Goal: Transaction & Acquisition: Purchase product/service

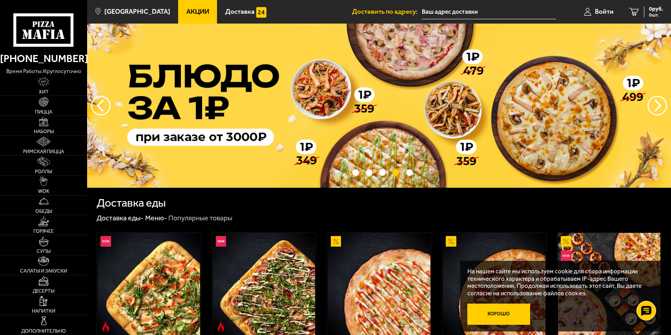
click at [493, 311] on button "Хорошо" at bounding box center [498, 313] width 63 height 21
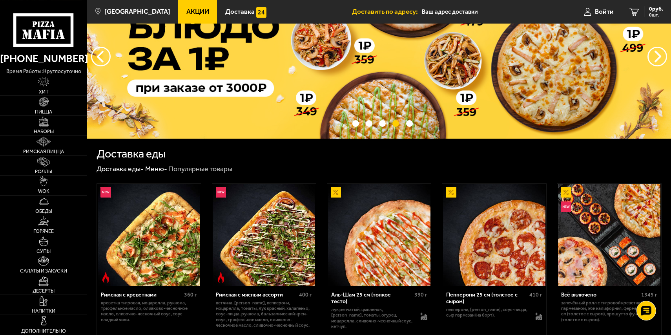
scroll to position [120, 0]
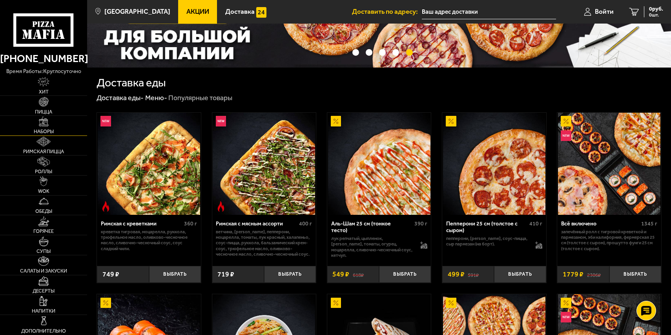
click at [47, 130] on link "Наборы" at bounding box center [43, 126] width 87 height 20
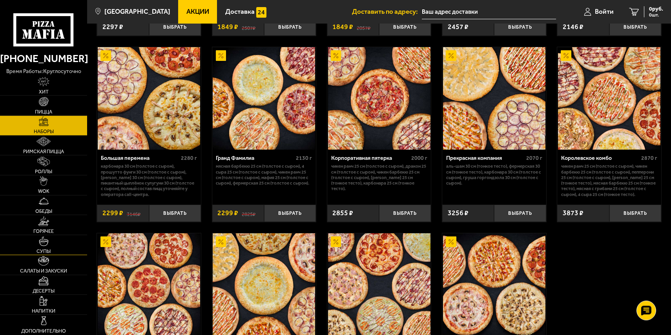
scroll to position [921, 0]
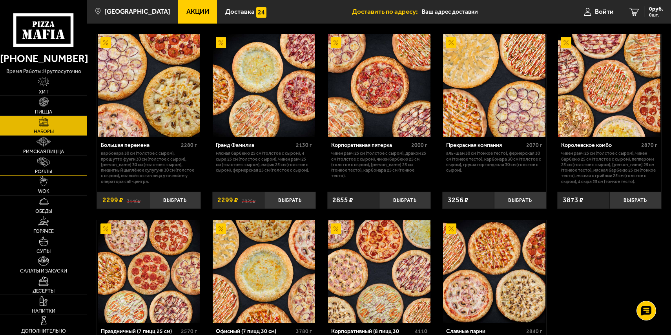
click at [45, 165] on img at bounding box center [43, 162] width 13 height 10
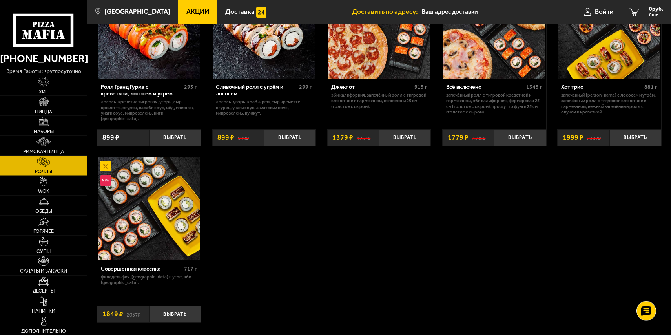
scroll to position [480, 0]
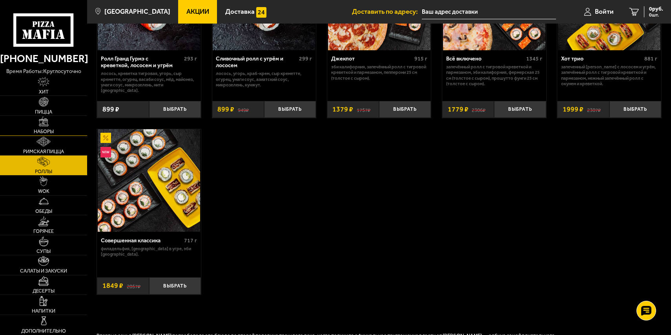
click at [46, 128] on link "Наборы" at bounding box center [43, 126] width 87 height 20
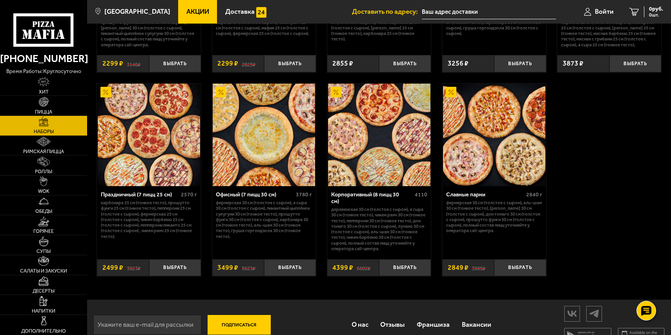
scroll to position [1045, 0]
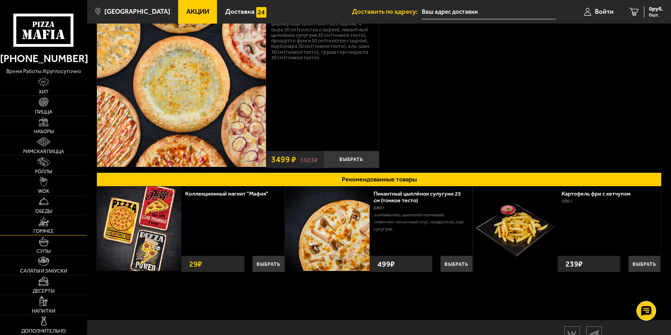
scroll to position [80, 0]
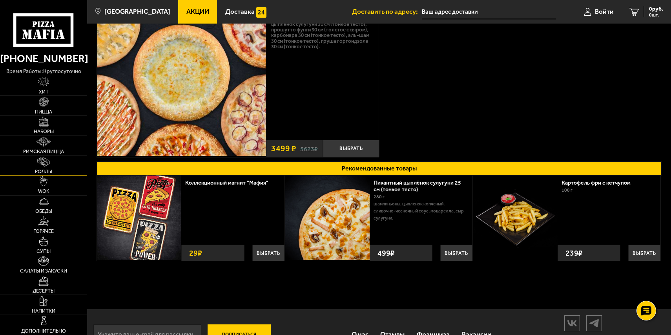
click at [44, 161] on img at bounding box center [43, 162] width 13 height 10
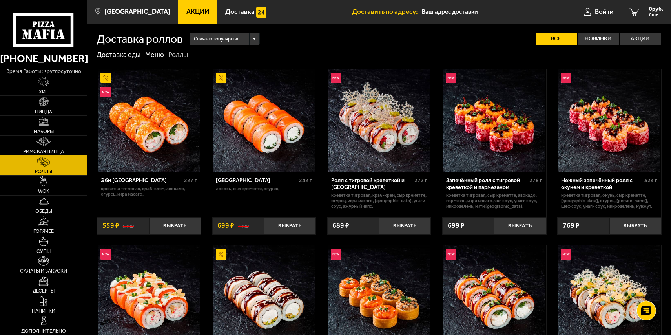
click at [43, 143] on img at bounding box center [43, 142] width 14 height 10
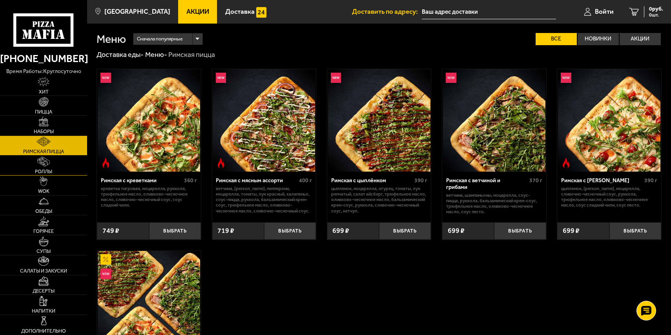
click at [41, 160] on img at bounding box center [43, 162] width 13 height 10
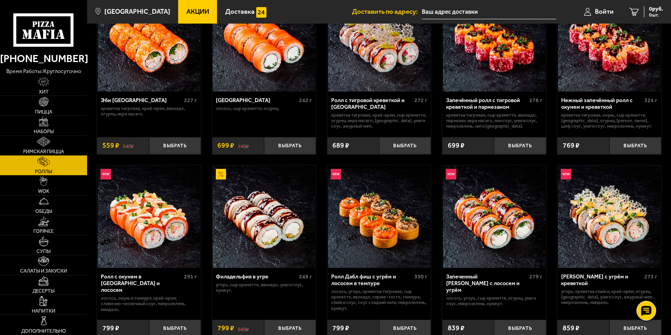
scroll to position [120, 0]
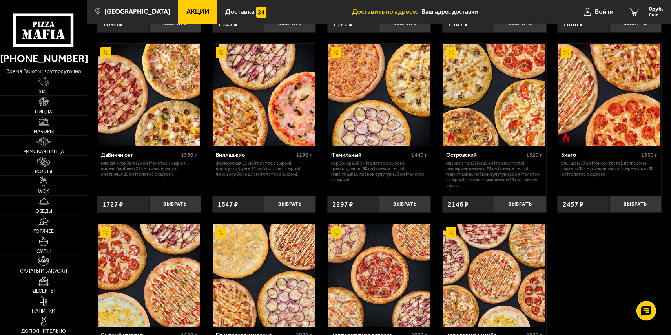
scroll to position [641, 0]
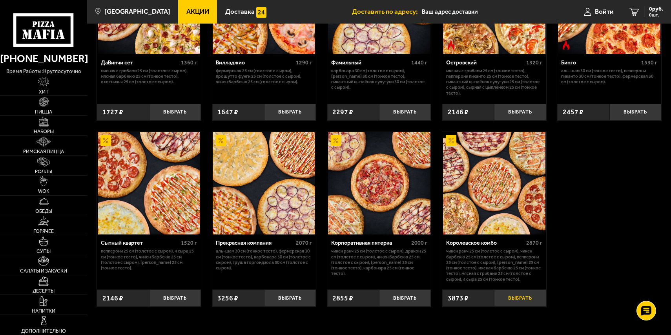
click at [516, 307] on button "Выбрать" at bounding box center [520, 297] width 52 height 17
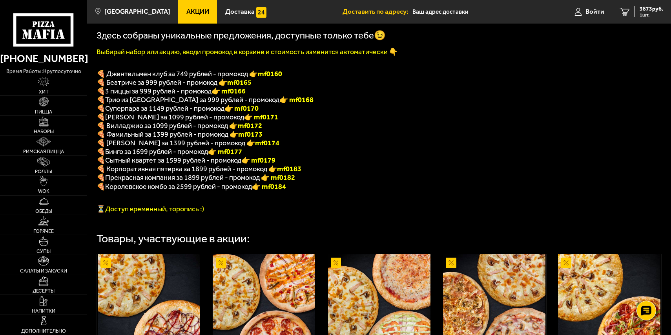
scroll to position [160, 0]
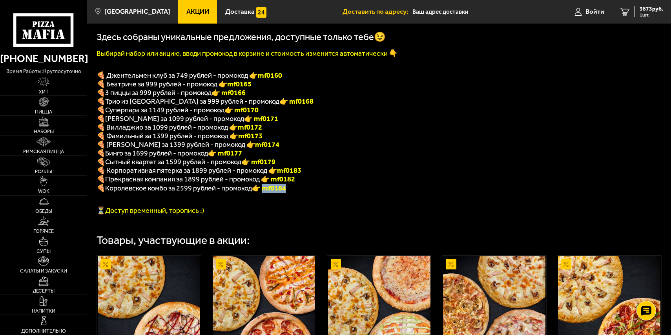
drag, startPoint x: 267, startPoint y: 197, endPoint x: 290, endPoint y: 195, distance: 22.5
click at [286, 192] on font "👉 mf0184" at bounding box center [269, 188] width 34 height 9
copy font "f0184"
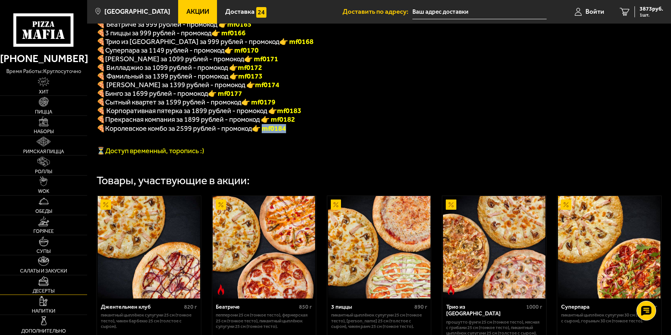
scroll to position [240, 0]
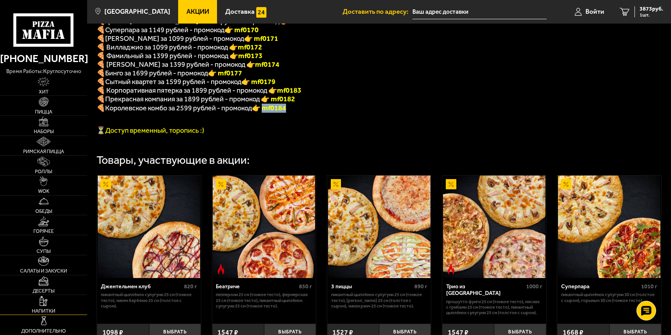
click at [48, 307] on link "Напитки" at bounding box center [43, 305] width 87 height 20
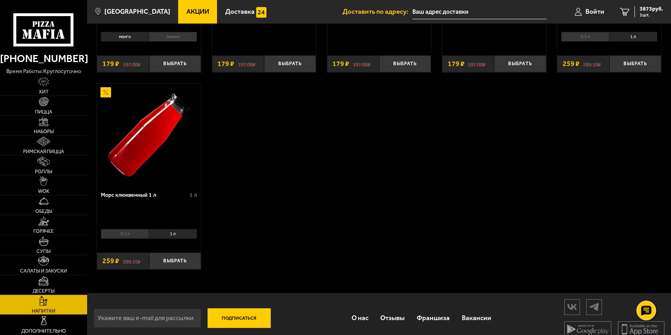
scroll to position [195, 0]
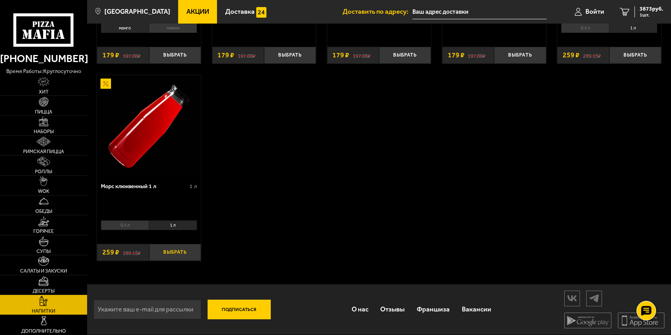
click at [186, 252] on button "Выбрать" at bounding box center [175, 252] width 52 height 17
click at [630, 54] on button "Выбрать" at bounding box center [636, 55] width 52 height 17
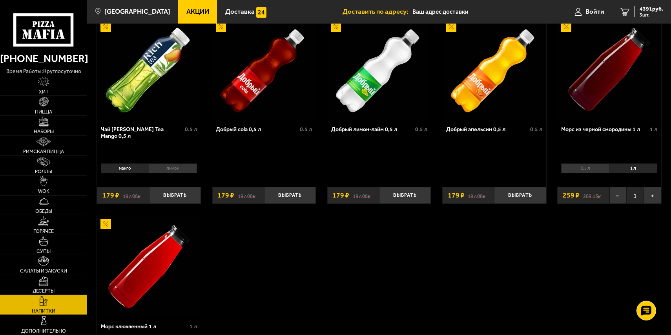
scroll to position [0, 0]
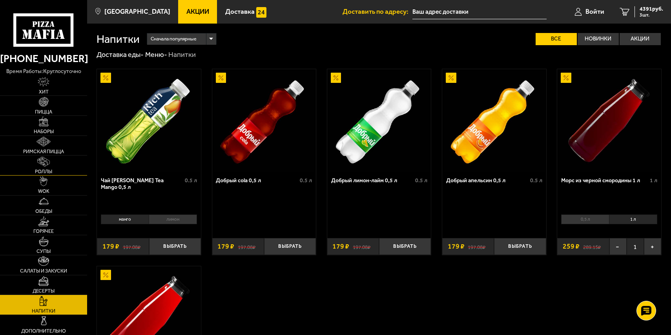
click at [46, 164] on img at bounding box center [43, 162] width 13 height 10
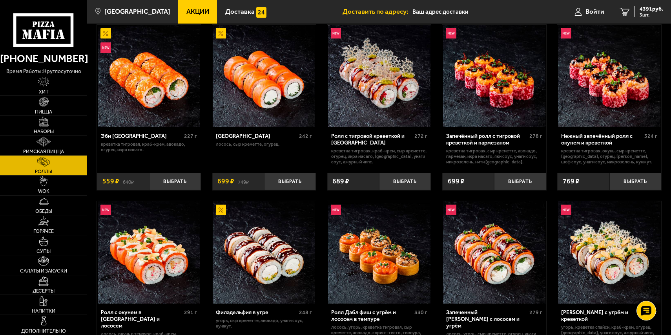
scroll to position [80, 0]
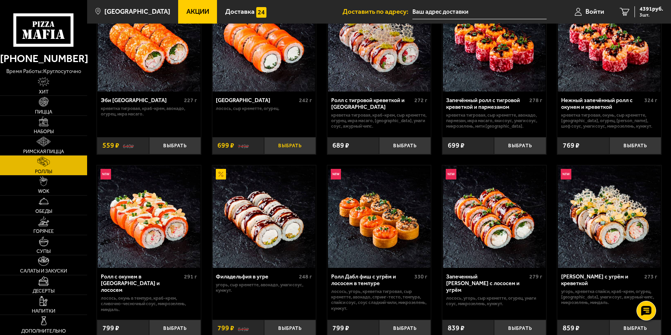
click at [290, 148] on button "Выбрать" at bounding box center [290, 145] width 52 height 17
click at [170, 144] on button "Выбрать" at bounding box center [175, 145] width 52 height 17
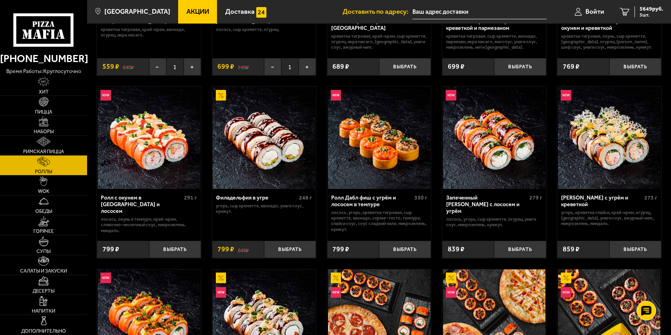
scroll to position [160, 0]
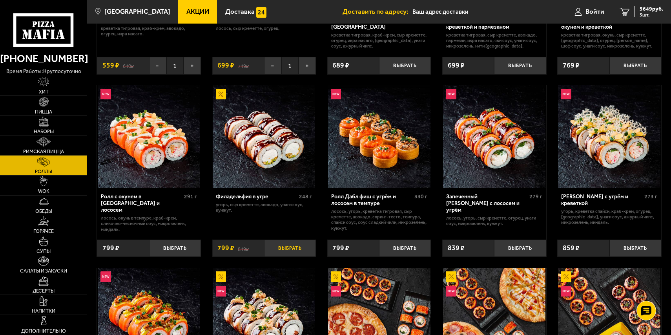
click at [288, 248] on button "Выбрать" at bounding box center [290, 247] width 52 height 17
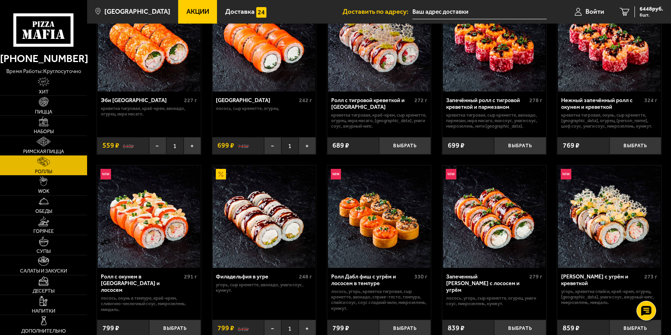
scroll to position [40, 0]
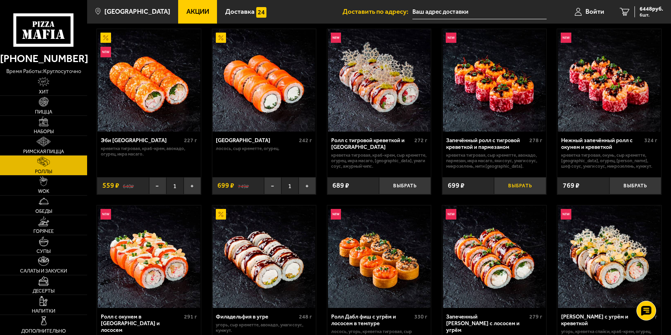
click at [518, 184] on button "Выбрать" at bounding box center [520, 185] width 52 height 17
click at [623, 11] on icon "7" at bounding box center [625, 12] width 10 height 8
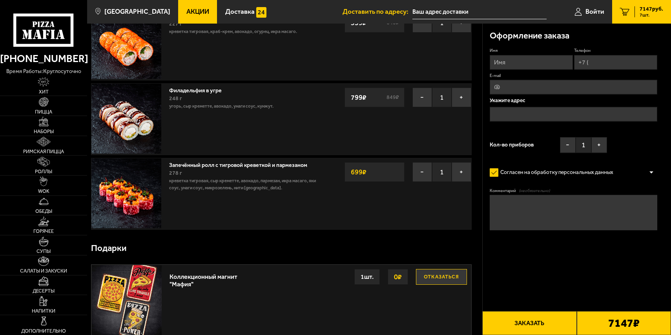
scroll to position [440, 0]
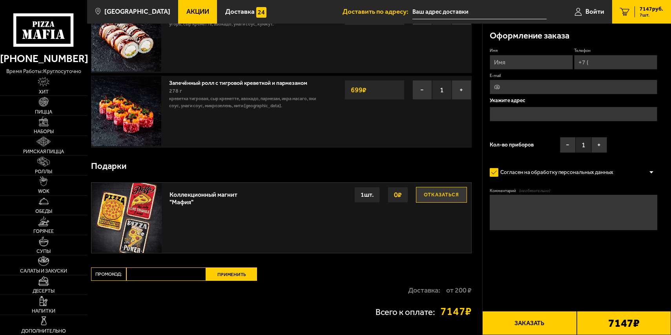
click at [144, 280] on input "Промокод:" at bounding box center [166, 273] width 80 height 13
paste input "mf0184"
type input "mf0184"
click at [232, 279] on button "Применить" at bounding box center [231, 273] width 51 height 13
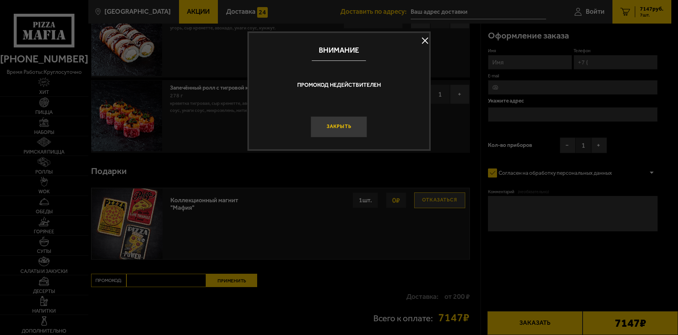
click at [346, 124] on button "Закрыть" at bounding box center [339, 126] width 57 height 21
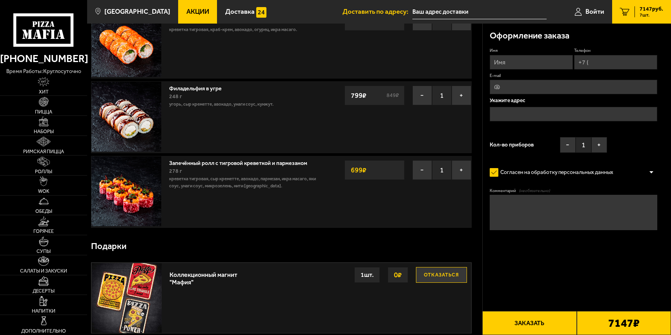
scroll to position [511, 0]
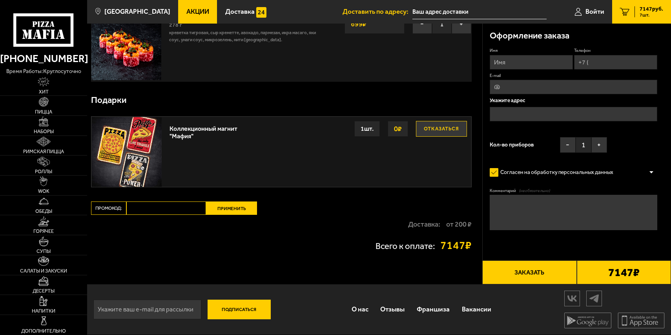
click at [136, 208] on input "Промокод:" at bounding box center [166, 207] width 80 height 13
paste input "mf0184"
type input "mf0184"
click at [232, 207] on button "Применить" at bounding box center [231, 207] width 51 height 13
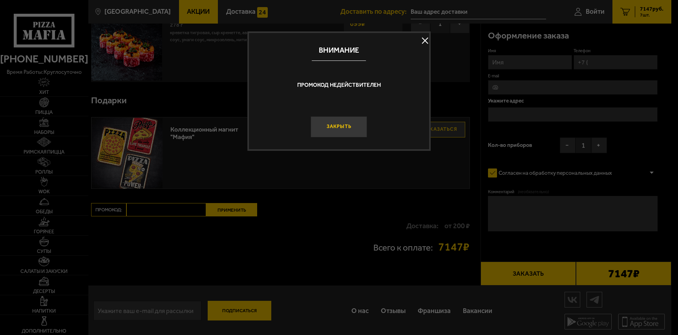
click at [348, 125] on button "Закрыть" at bounding box center [339, 126] width 57 height 21
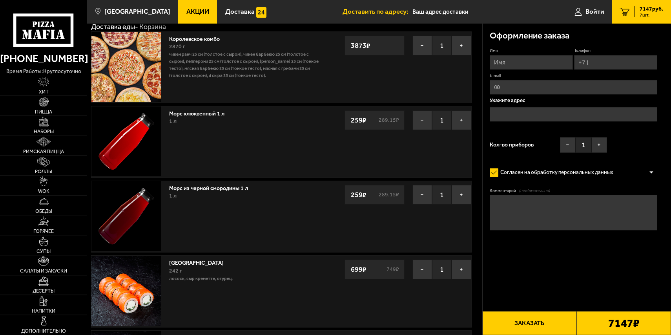
scroll to position [80, 0]
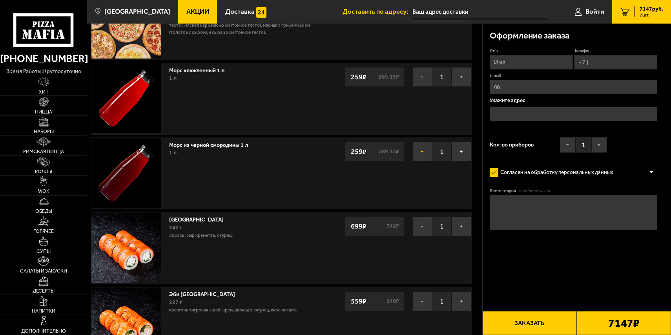
click at [422, 154] on button "−" at bounding box center [422, 152] width 20 height 20
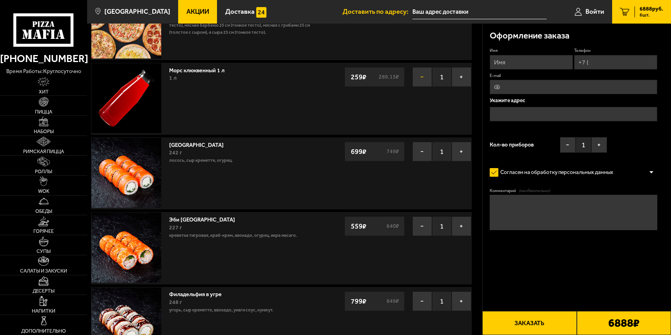
click at [422, 76] on button "−" at bounding box center [422, 77] width 20 height 20
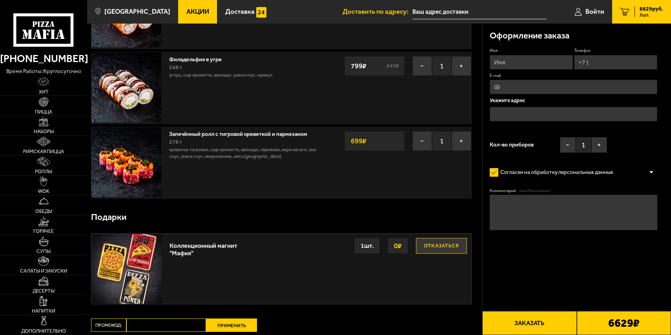
scroll to position [361, 0]
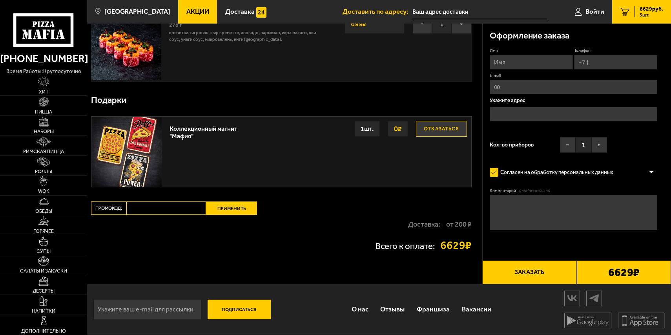
click at [135, 204] on input "Промокод:" at bounding box center [166, 207] width 80 height 13
paste input "mf0184"
type input "mf0184"
click at [236, 208] on button "Применить" at bounding box center [231, 207] width 51 height 13
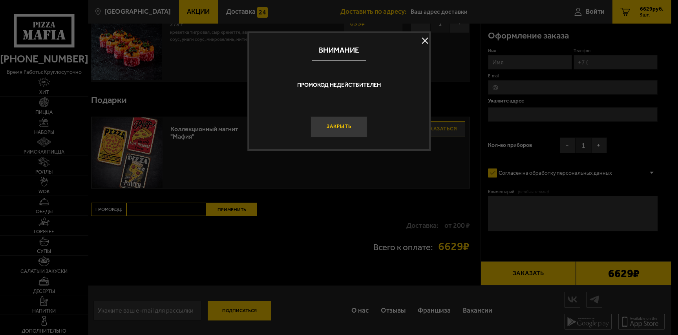
click at [341, 129] on button "Закрыть" at bounding box center [339, 126] width 57 height 21
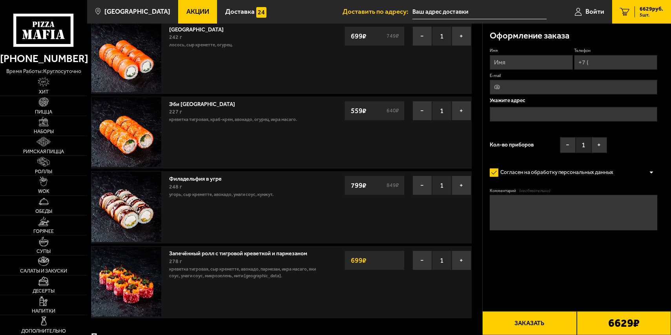
scroll to position [0, 0]
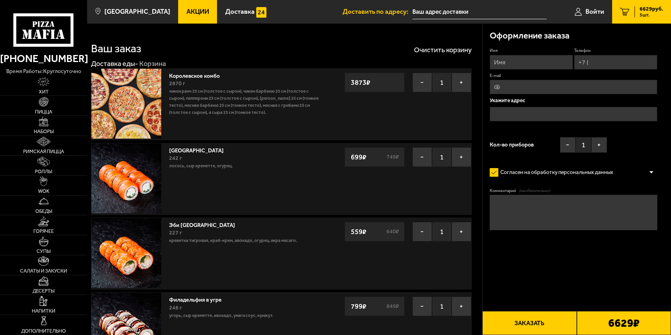
click at [505, 55] on fieldset "Имя" at bounding box center [531, 59] width 83 height 22
click at [506, 60] on input "Имя" at bounding box center [531, 62] width 83 height 15
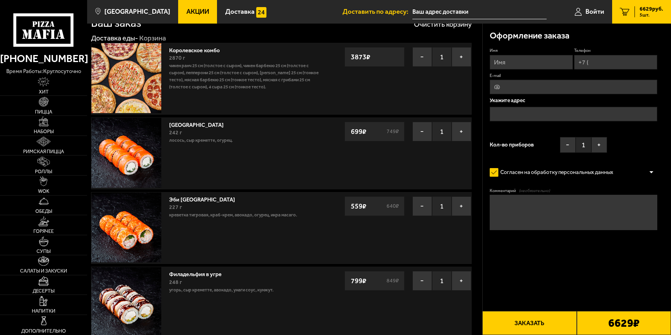
scroll to position [80, 0]
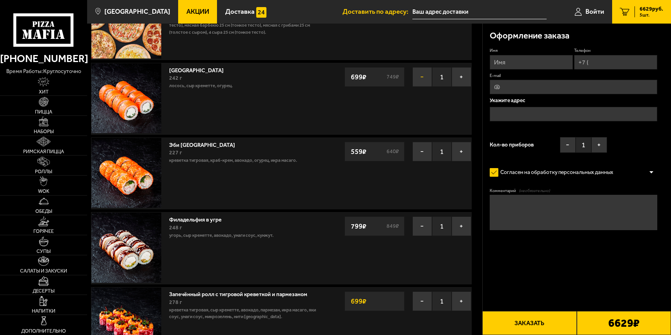
click at [420, 76] on button "−" at bounding box center [422, 77] width 20 height 20
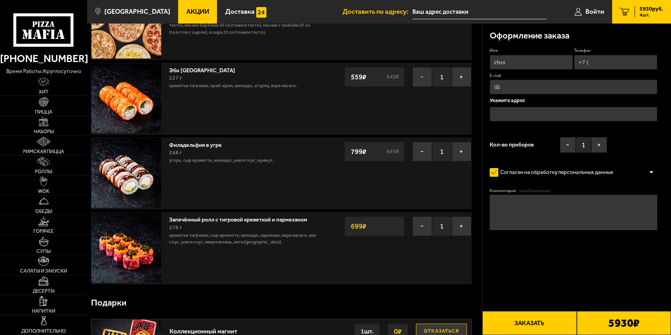
click at [420, 79] on button "−" at bounding box center [422, 77] width 20 height 20
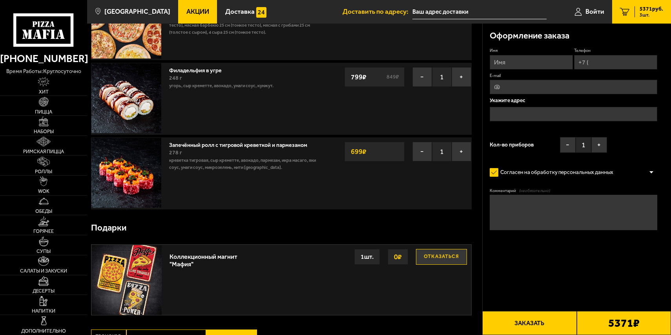
click at [420, 79] on button "−" at bounding box center [422, 77] width 20 height 20
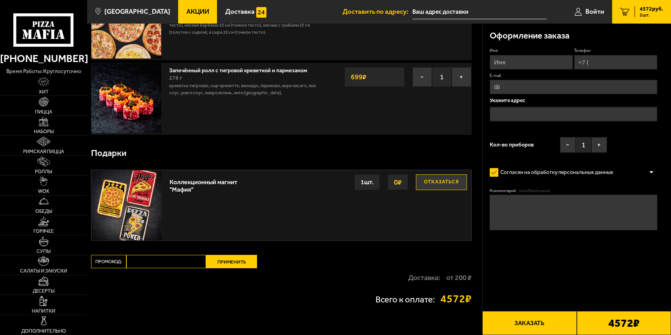
click at [420, 79] on button "−" at bounding box center [422, 77] width 20 height 20
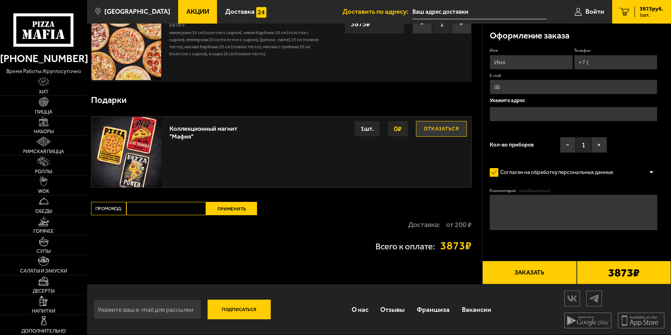
click at [143, 209] on input "Промокод:" at bounding box center [166, 208] width 80 height 13
paste input "mf0184"
type input "mf0184"
click at [226, 210] on button "Применить" at bounding box center [231, 208] width 51 height 13
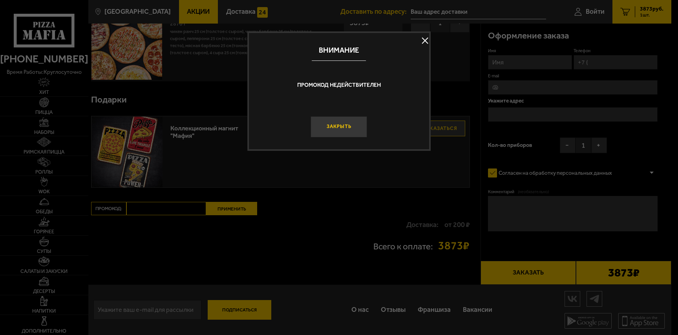
click at [341, 124] on button "Закрыть" at bounding box center [339, 126] width 57 height 21
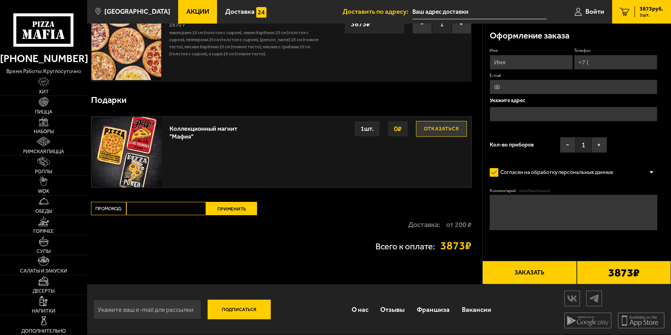
scroll to position [0, 0]
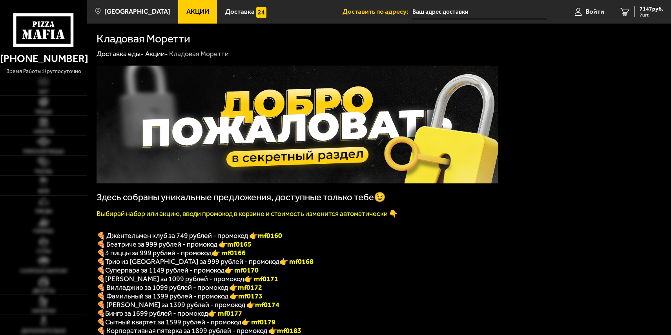
scroll to position [80, 0]
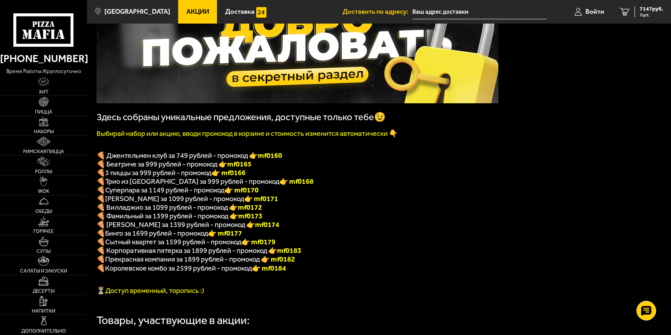
click at [292, 273] on p "🍕 Королевское комбо за 2599 рублей - промокод 👉 mf0184" at bounding box center [298, 268] width 402 height 9
drag, startPoint x: 268, startPoint y: 278, endPoint x: 290, endPoint y: 274, distance: 21.5
click at [286, 272] on font "👉 mf0184" at bounding box center [269, 268] width 34 height 9
copy font "f0184"
click at [173, 272] on span "Королевское комбо за 2599 рублей - промокод" at bounding box center [178, 268] width 147 height 9
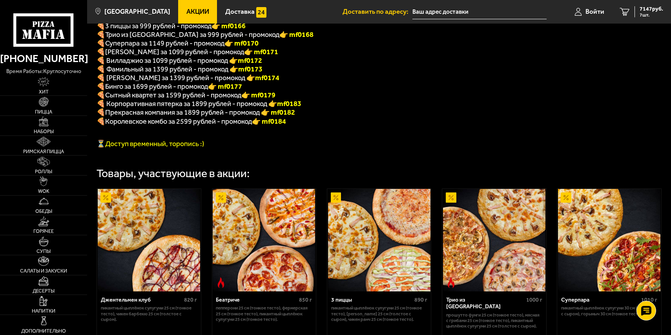
scroll to position [0, 0]
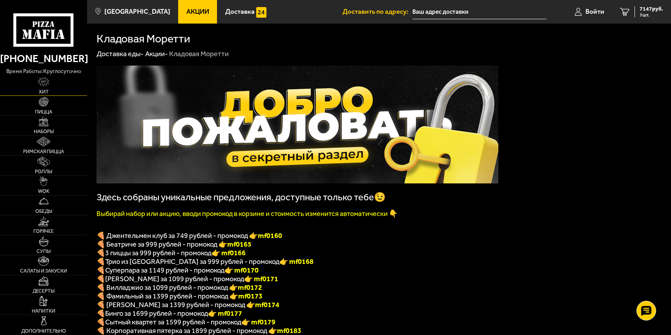
click at [47, 83] on img at bounding box center [44, 82] width 12 height 10
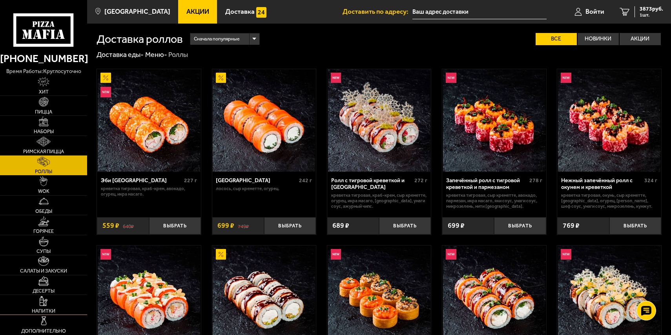
click at [46, 303] on img at bounding box center [43, 301] width 7 height 10
